Goal: Check status: Check status

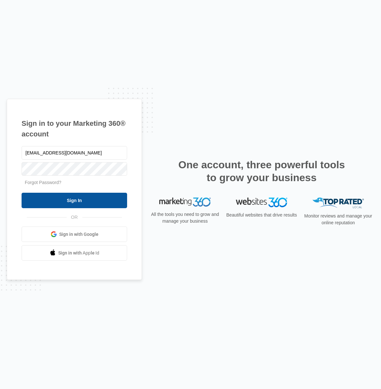
click at [84, 207] on input "Sign In" at bounding box center [75, 200] width 106 height 15
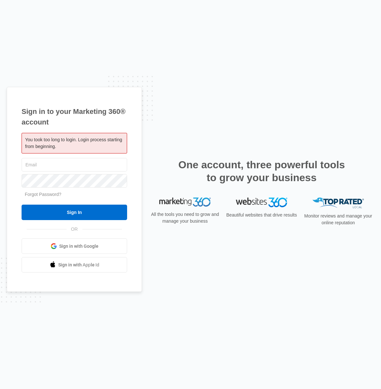
type input "[EMAIL_ADDRESS][DOMAIN_NAME]"
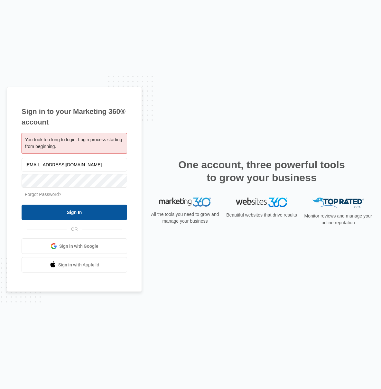
click at [76, 214] on input "Sign In" at bounding box center [75, 212] width 106 height 15
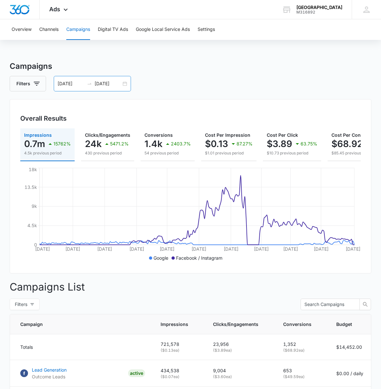
click at [74, 84] on input "02/01/2025" at bounding box center [71, 83] width 27 height 7
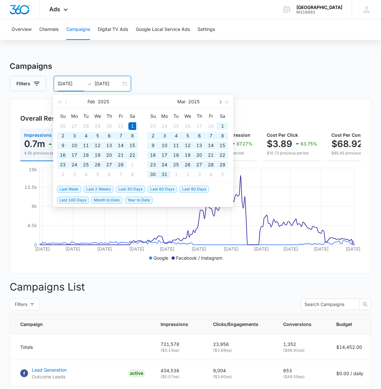
click at [221, 102] on span "button" at bounding box center [219, 101] width 3 height 3
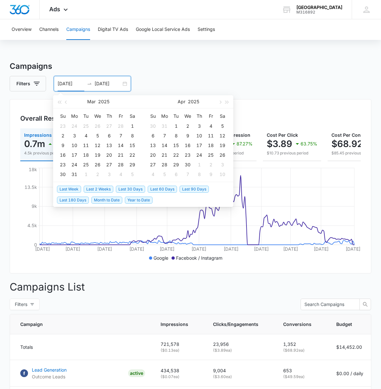
click at [131, 188] on span "Last 30 Days" at bounding box center [130, 189] width 29 height 7
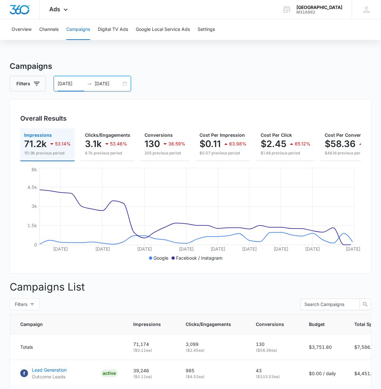
click at [79, 84] on input "08/17/2025" at bounding box center [71, 83] width 27 height 7
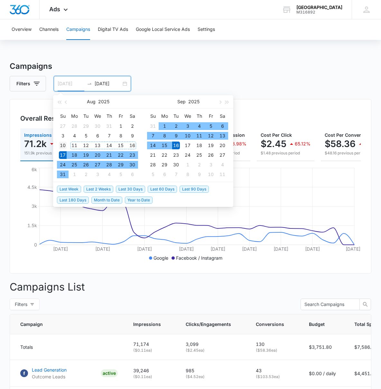
type input "08/10/2025"
click at [64, 145] on div "10" at bounding box center [63, 146] width 8 height 8
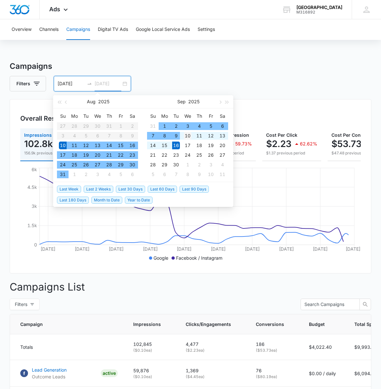
type input "09/10/2025"
click at [187, 136] on div "10" at bounding box center [188, 136] width 8 height 8
